Goal: Information Seeking & Learning: Learn about a topic

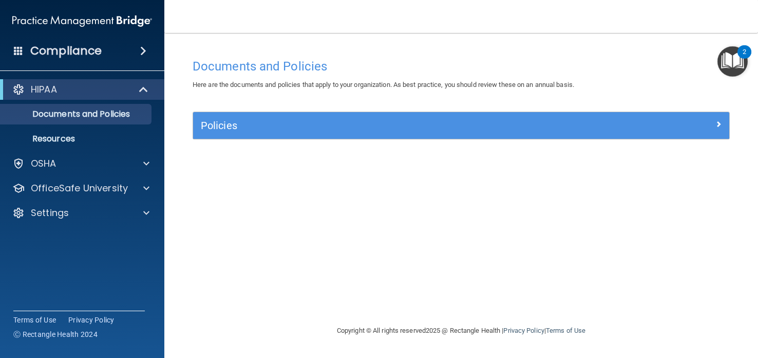
click at [733, 55] on img "Open Resource Center, 2 new notifications" at bounding box center [733, 61] width 30 height 30
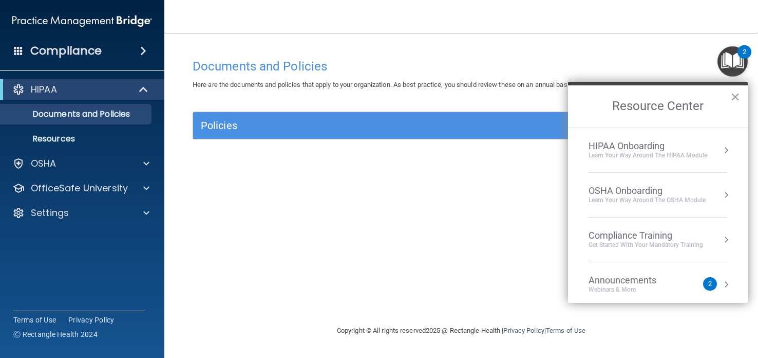
click at [673, 146] on div "HIPAA Onboarding" at bounding box center [648, 145] width 119 height 11
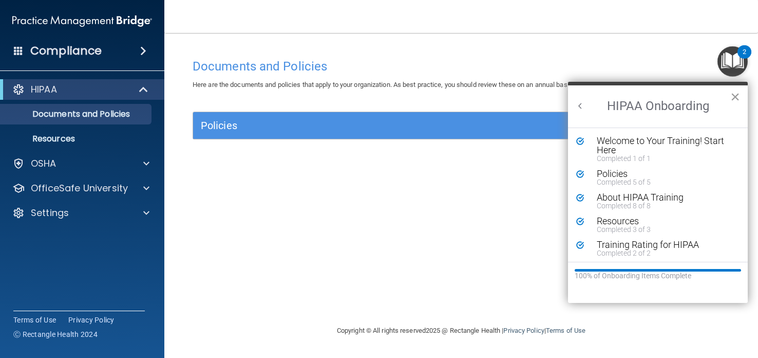
click at [736, 96] on button "×" at bounding box center [736, 96] width 10 height 16
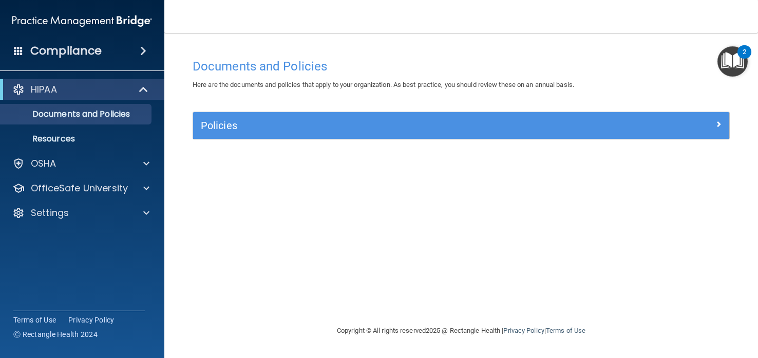
click at [730, 57] on img "Open Resource Center, 2 new notifications" at bounding box center [733, 61] width 30 height 30
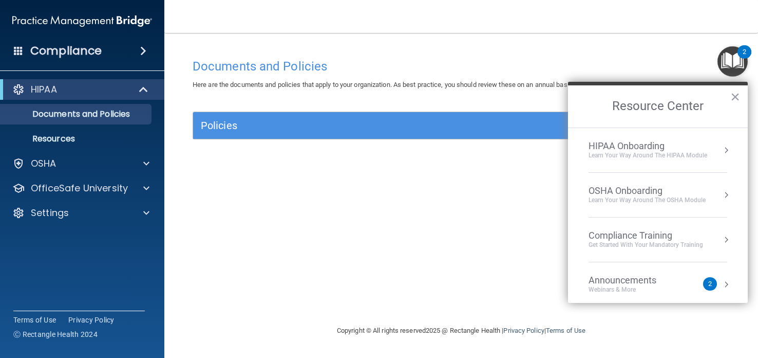
click at [661, 187] on div "OSHA Onboarding" at bounding box center [647, 190] width 117 height 11
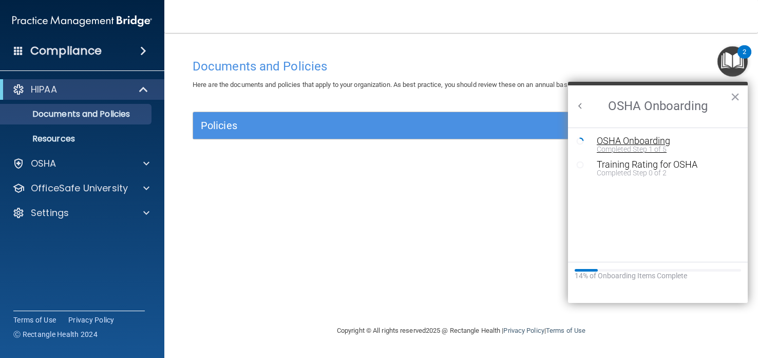
click at [637, 139] on div "OSHA Onboarding" at bounding box center [666, 140] width 138 height 9
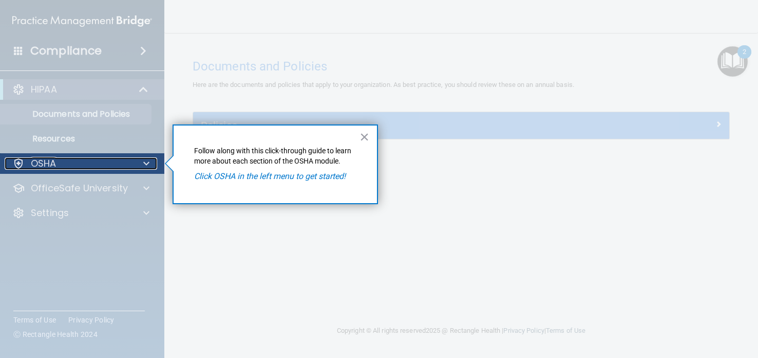
click at [146, 159] on span at bounding box center [146, 163] width 6 height 12
click at [26, 159] on div "OSHA" at bounding box center [68, 163] width 127 height 12
click at [147, 185] on div at bounding box center [82, 266] width 165 height 184
click at [146, 216] on div at bounding box center [82, 266] width 165 height 184
click at [222, 159] on p "Follow along with this click-through guide to learn more about each section of …" at bounding box center [275, 156] width 162 height 20
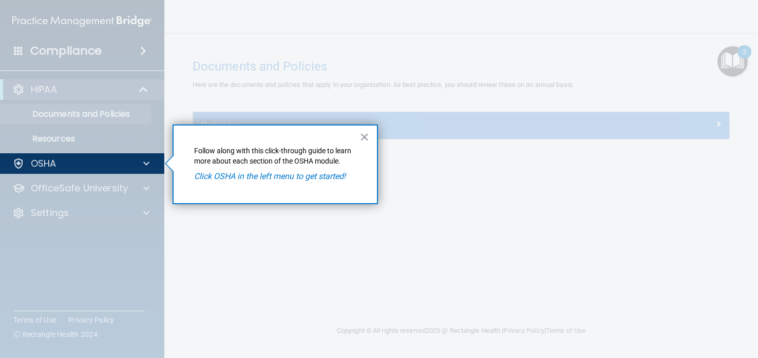
click at [235, 182] on div "× Follow along with this click-through guide to learn more about each section o…" at bounding box center [276, 164] width 206 height 80
click at [139, 50] on div at bounding box center [82, 76] width 165 height 153
click at [365, 133] on button "×" at bounding box center [365, 136] width 10 height 16
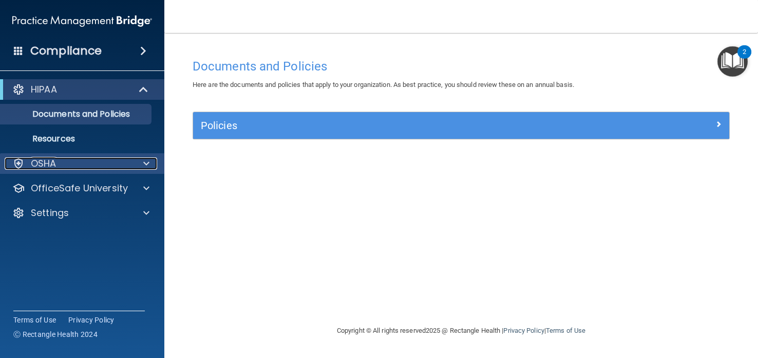
click at [31, 160] on p "OSHA" at bounding box center [44, 163] width 26 height 12
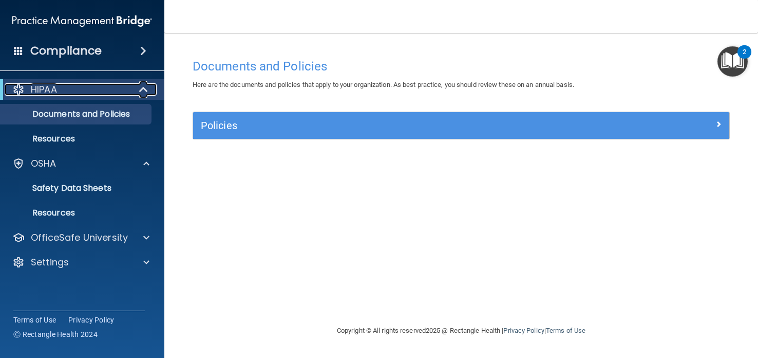
click at [142, 88] on span at bounding box center [144, 89] width 9 height 12
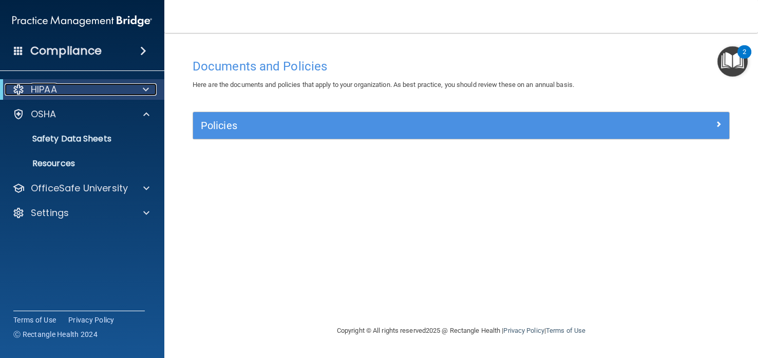
click at [142, 88] on div at bounding box center [144, 89] width 25 height 12
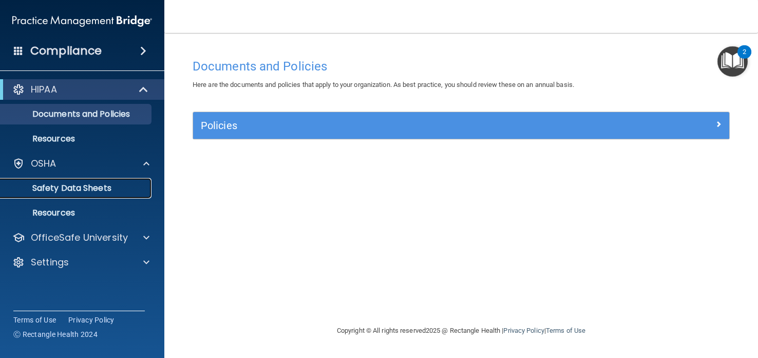
click at [81, 184] on p "Safety Data Sheets" at bounding box center [77, 188] width 140 height 10
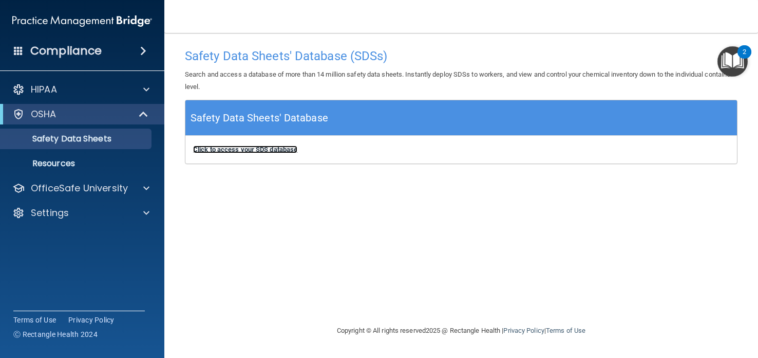
click at [286, 148] on b "Click to access your SDS database" at bounding box center [245, 149] width 104 height 8
